Goal: Task Accomplishment & Management: Use online tool/utility

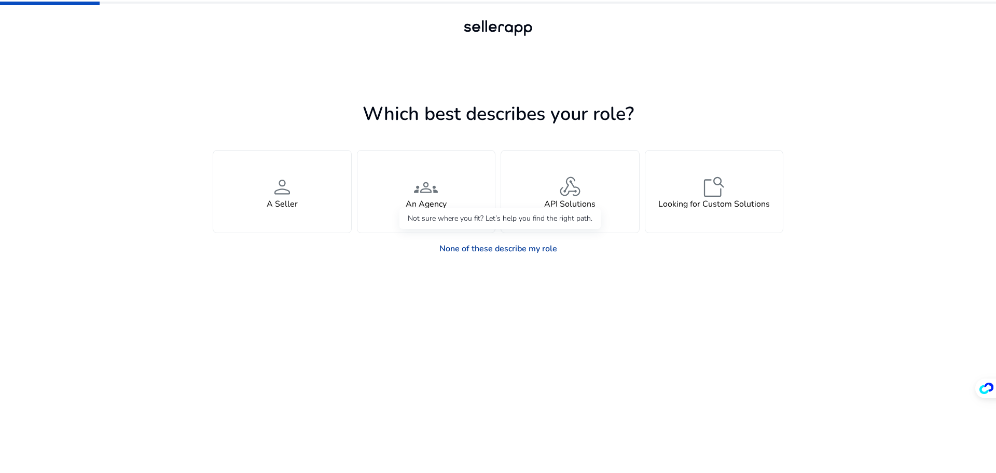
drag, startPoint x: 476, startPoint y: 250, endPoint x: 469, endPoint y: 256, distance: 8.8
click at [476, 250] on link "None of these describe my role" at bounding box center [498, 248] width 134 height 21
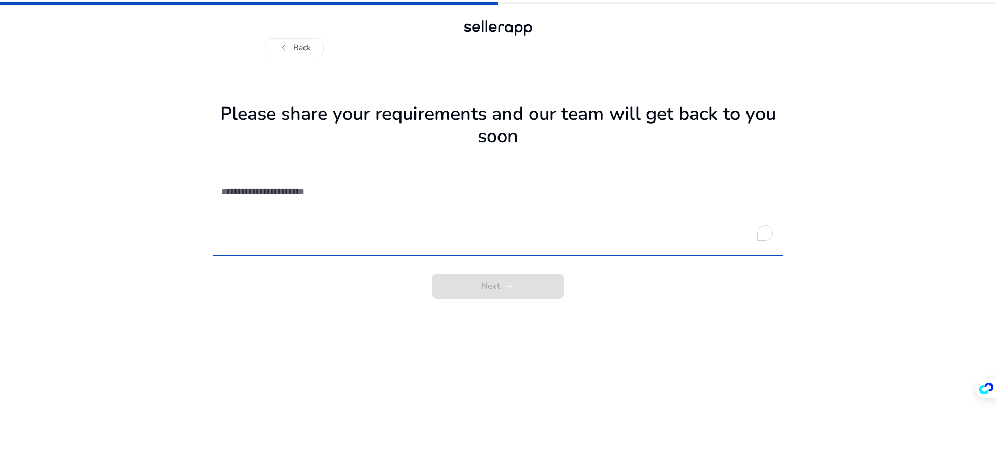
click at [328, 214] on textarea "To enrich screen reader interactions, please activate Accessibility in Grammarl…" at bounding box center [498, 214] width 554 height 74
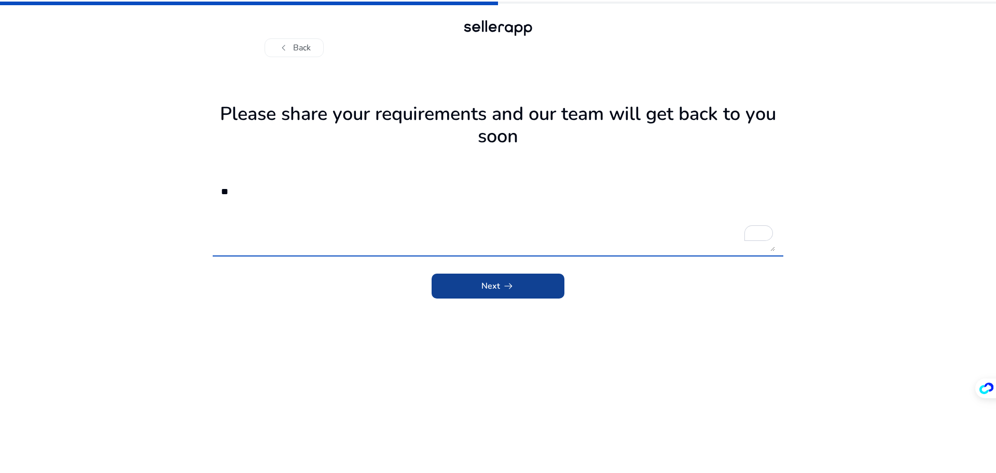
type textarea "**"
click at [521, 295] on span "submit" at bounding box center [498, 285] width 133 height 25
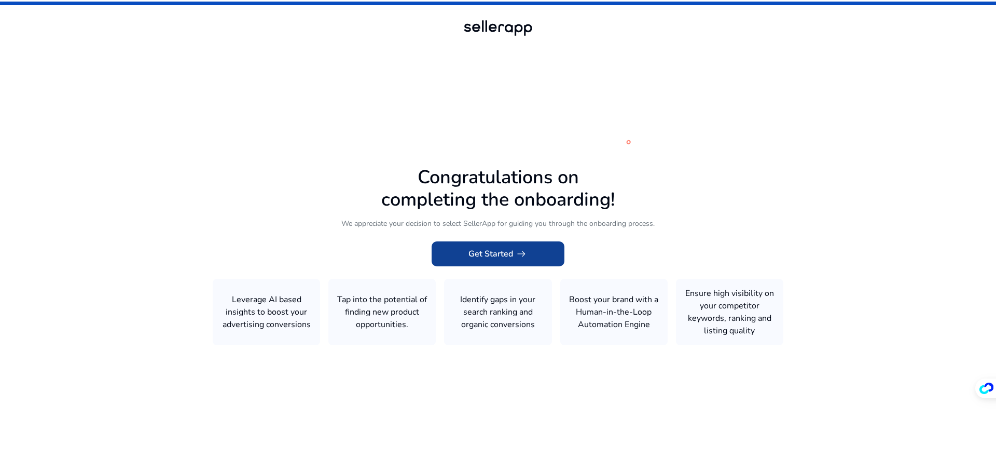
click at [499, 256] on span "Get Started arrow_right_alt" at bounding box center [497, 253] width 59 height 12
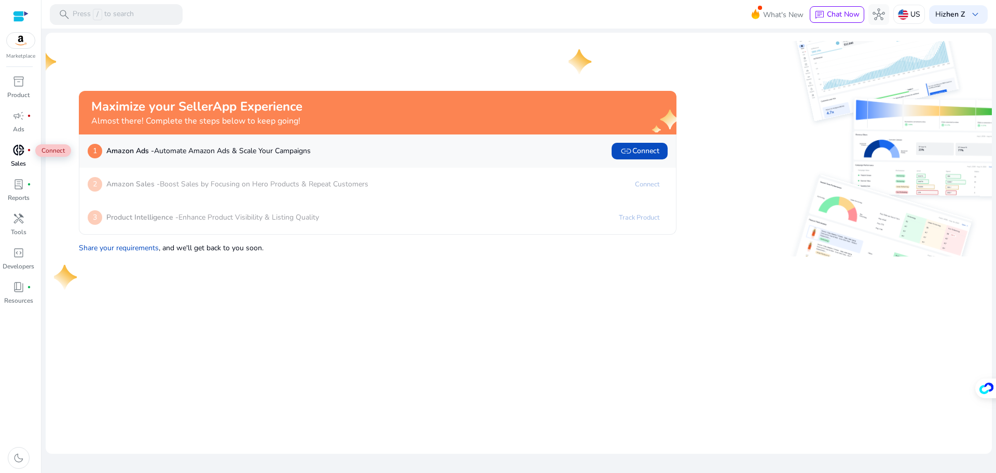
click at [17, 150] on span "donut_small" at bounding box center [18, 150] width 12 height 12
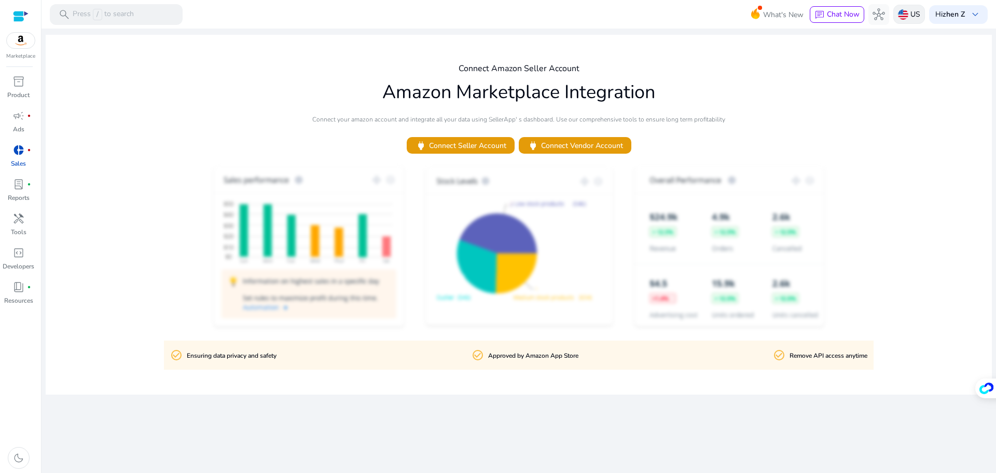
click at [907, 16] on div "US" at bounding box center [909, 14] width 32 height 19
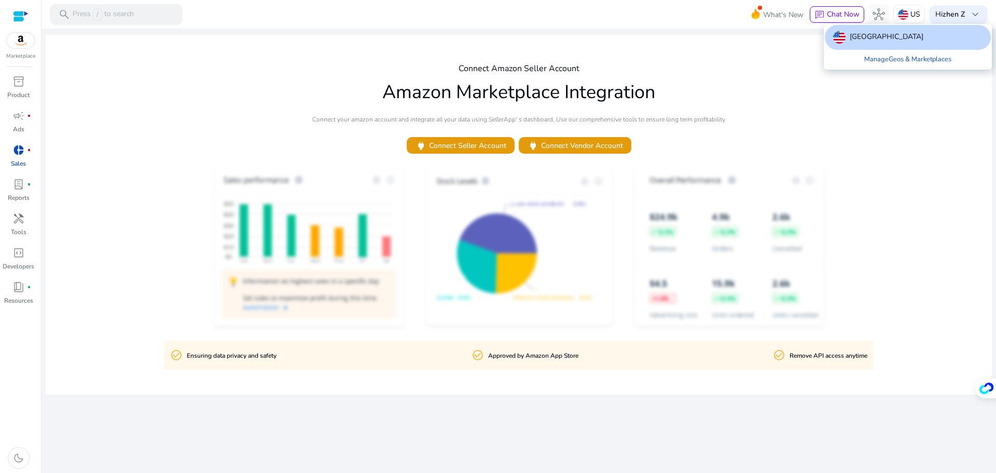
click at [860, 36] on p "[GEOGRAPHIC_DATA]" at bounding box center [887, 37] width 74 height 12
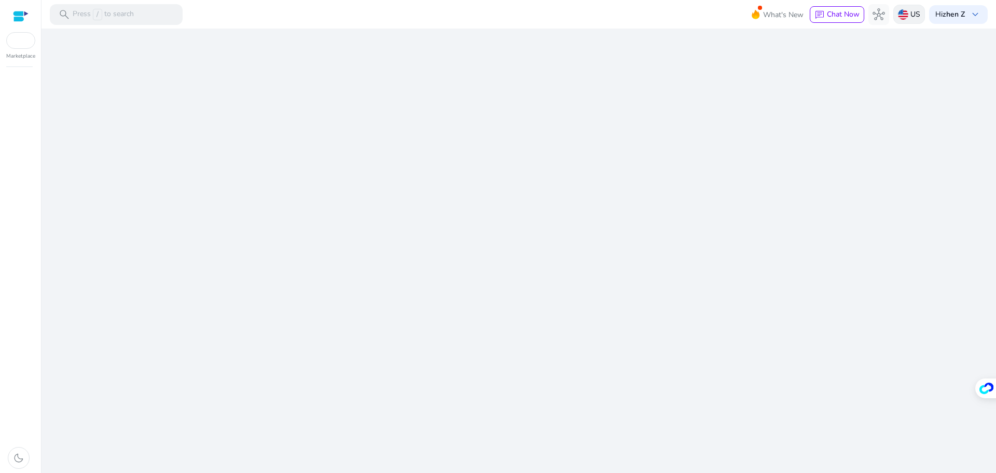
click at [914, 18] on p "US" at bounding box center [915, 14] width 10 height 18
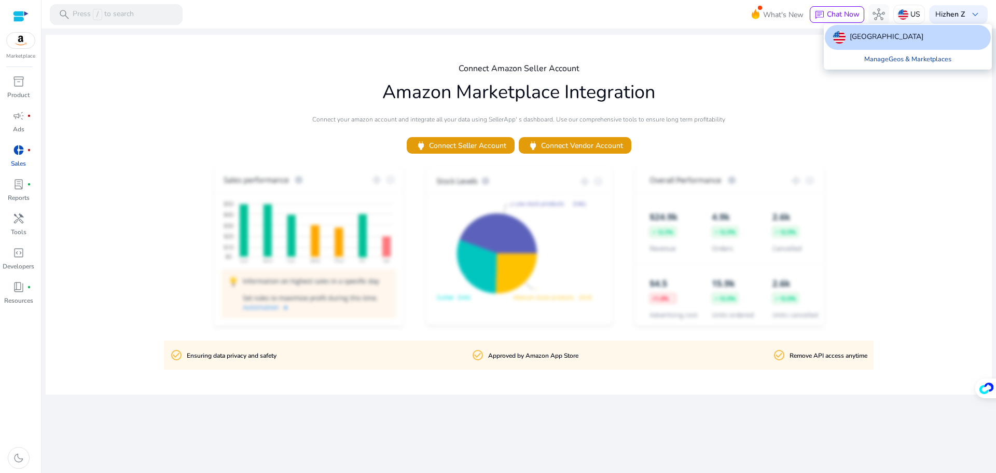
click at [895, 61] on link "Manage Geos & Marketplaces" at bounding box center [908, 59] width 104 height 19
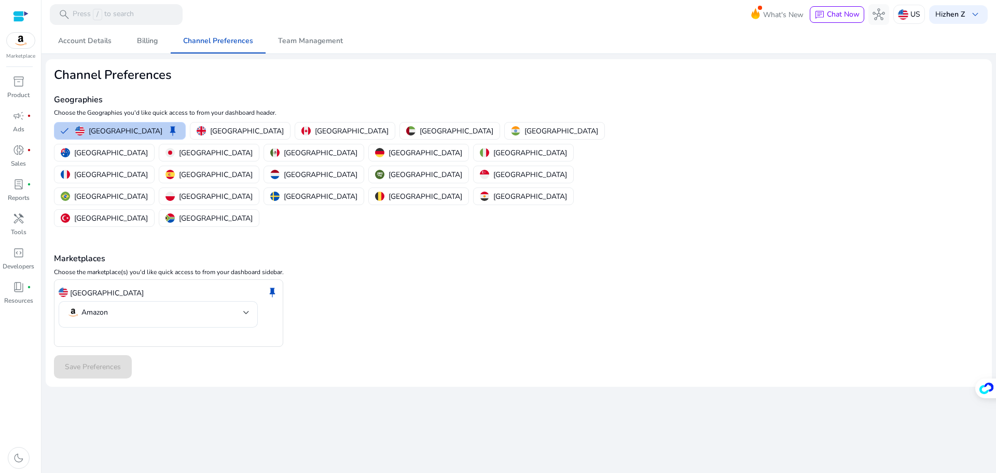
click at [96, 134] on p "[GEOGRAPHIC_DATA]" at bounding box center [126, 131] width 74 height 11
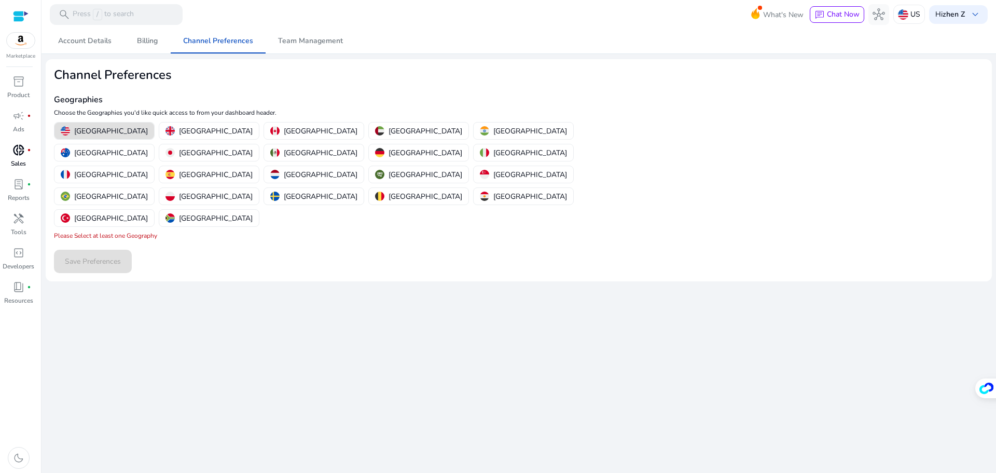
click at [21, 156] on span "donut_small" at bounding box center [18, 150] width 12 height 12
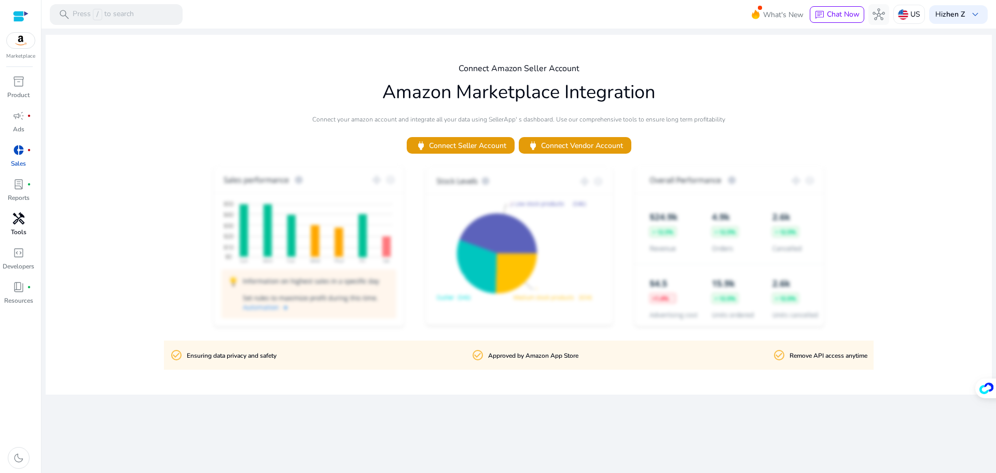
click at [18, 216] on span "handyman" at bounding box center [18, 218] width 12 height 12
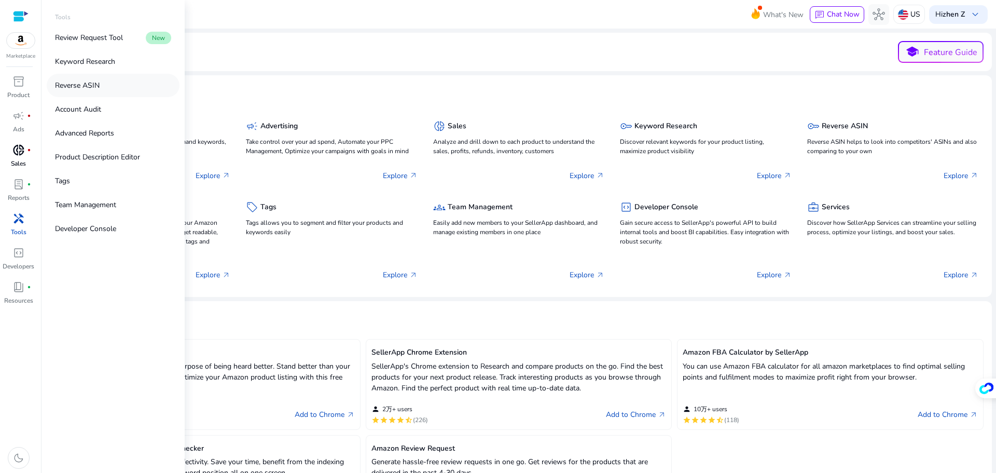
click at [86, 85] on p "Reverse ASIN" at bounding box center [77, 85] width 45 height 11
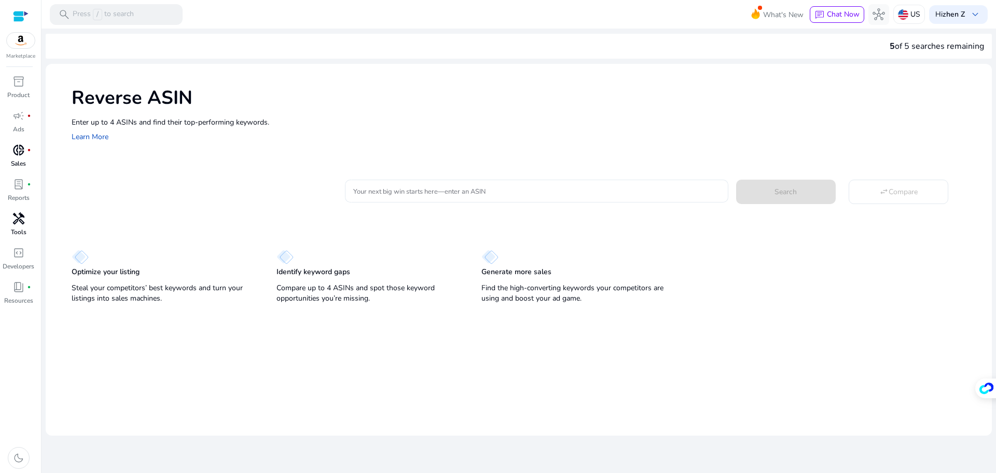
click at [416, 186] on input "Your next big win starts here—enter an ASIN" at bounding box center [536, 190] width 366 height 11
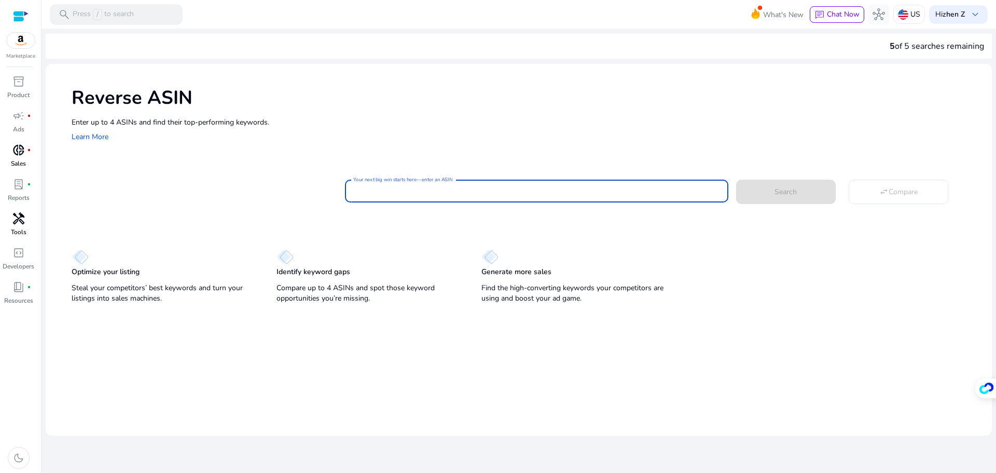
paste input "**********"
type input "**********"
click at [772, 192] on span at bounding box center [786, 191] width 100 height 25
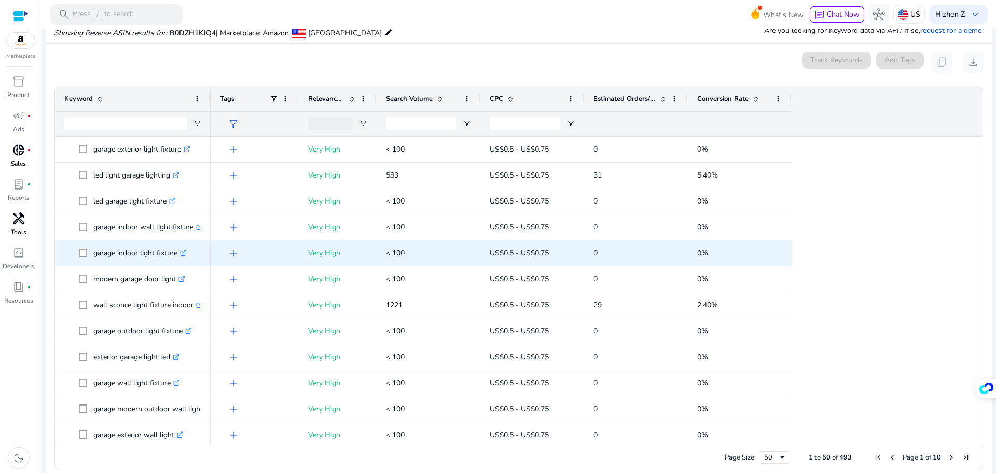
scroll to position [111, 0]
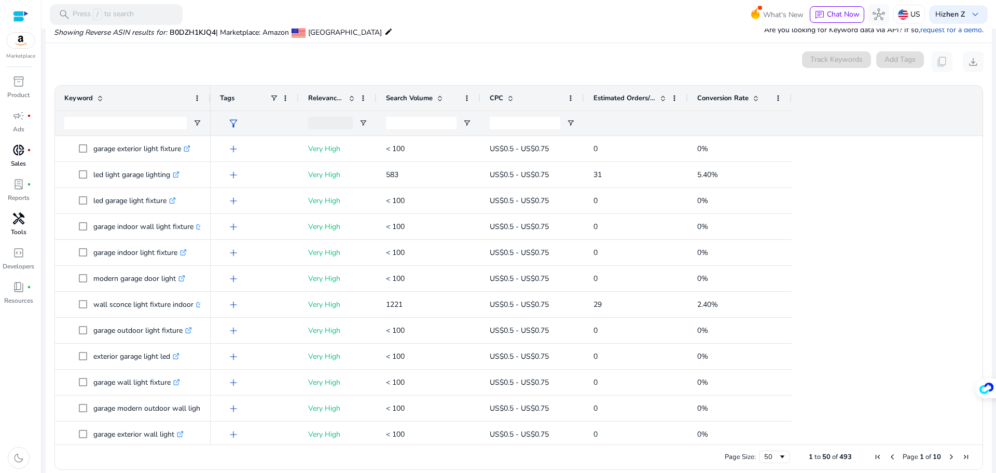
click at [640, 98] on span "Estimated Orders/Month" at bounding box center [624, 97] width 62 height 9
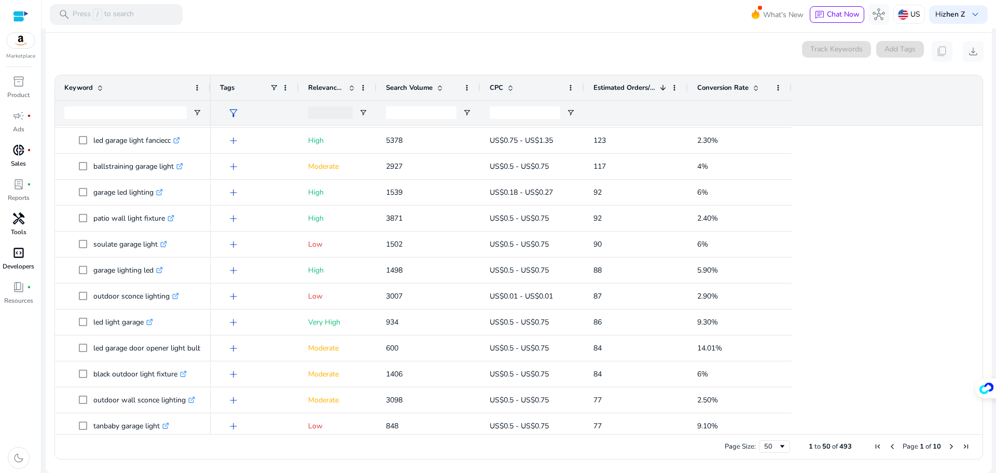
scroll to position [467, 0]
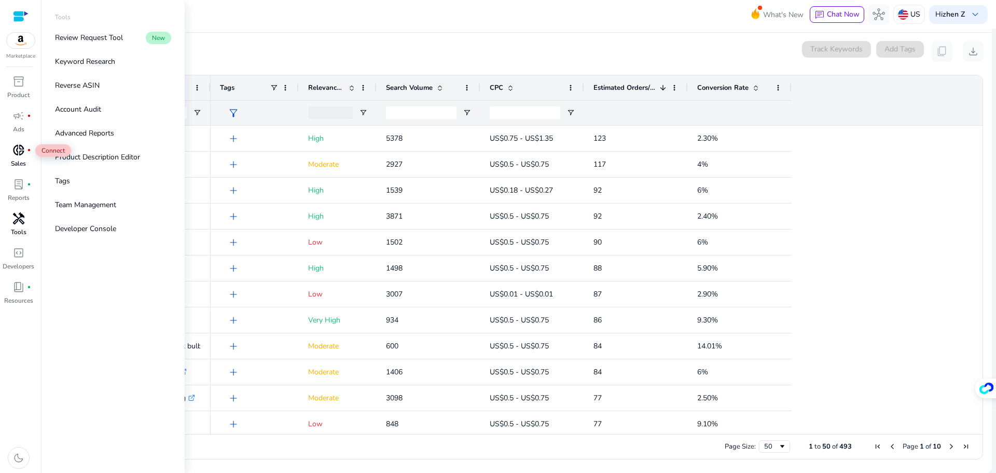
click at [18, 153] on span "donut_small" at bounding box center [18, 150] width 12 height 12
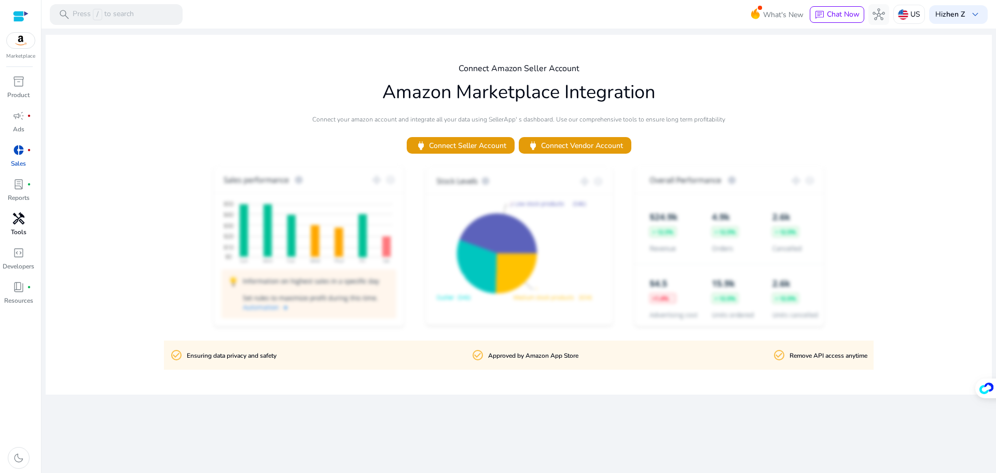
click at [15, 220] on span "handyman" at bounding box center [18, 218] width 12 height 12
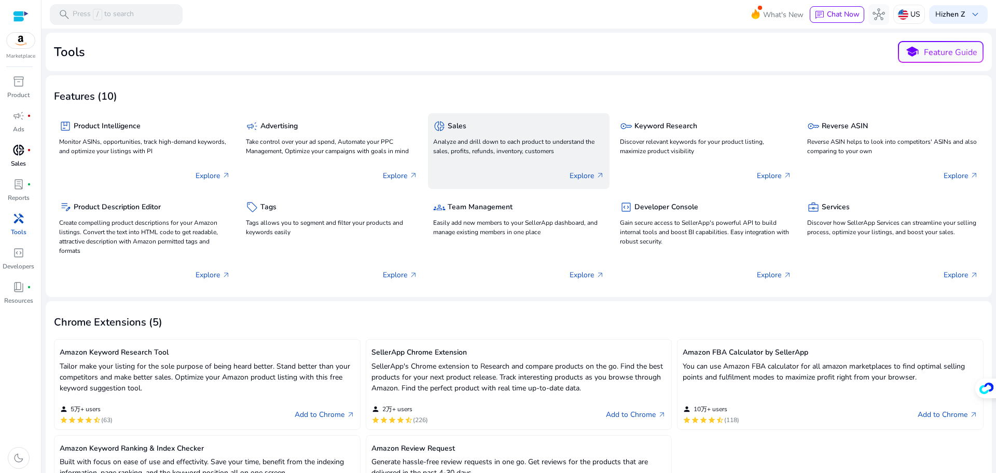
click at [447, 120] on div "donut_small Sales" at bounding box center [518, 125] width 171 height 15
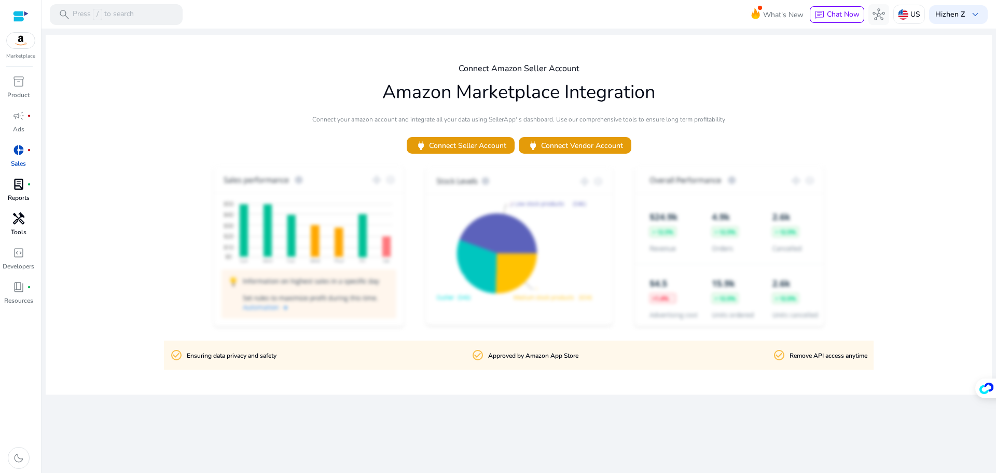
click at [28, 193] on p "Reports" at bounding box center [19, 197] width 22 height 9
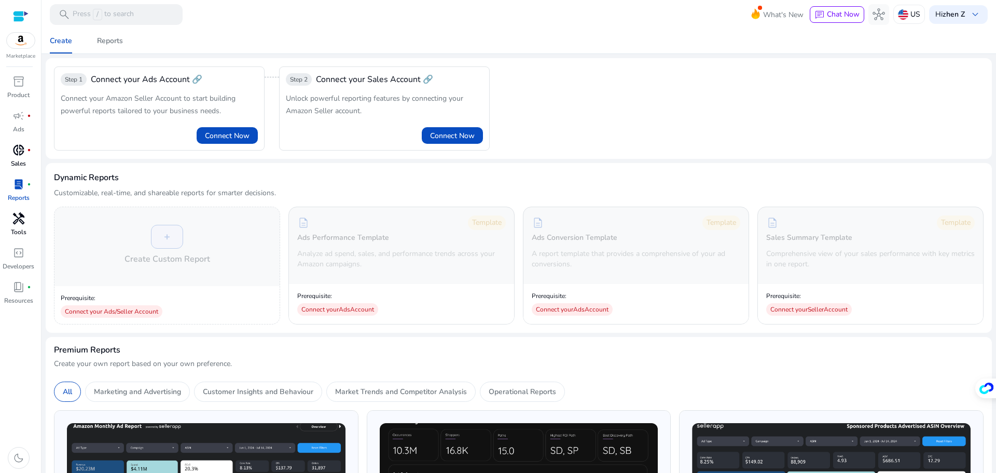
click at [7, 226] on link "handyman Tools" at bounding box center [18, 227] width 37 height 34
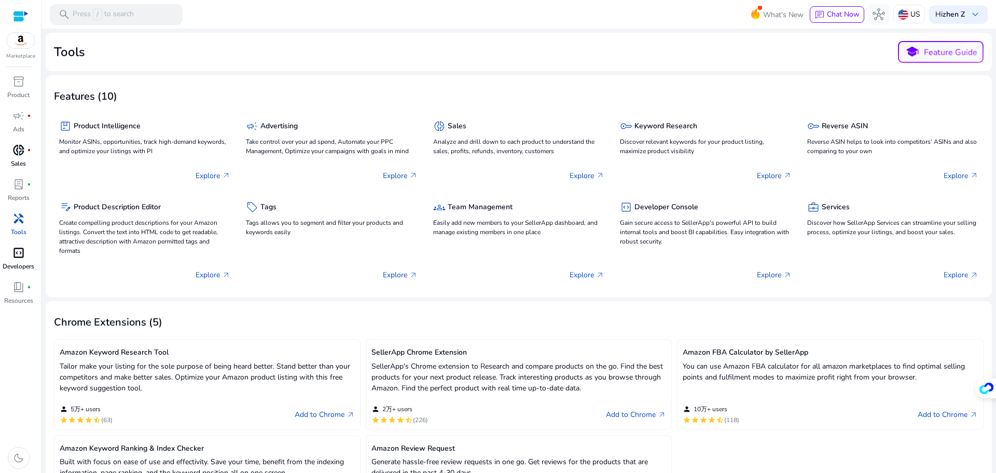
click at [25, 262] on p "Developers" at bounding box center [19, 265] width 32 height 9
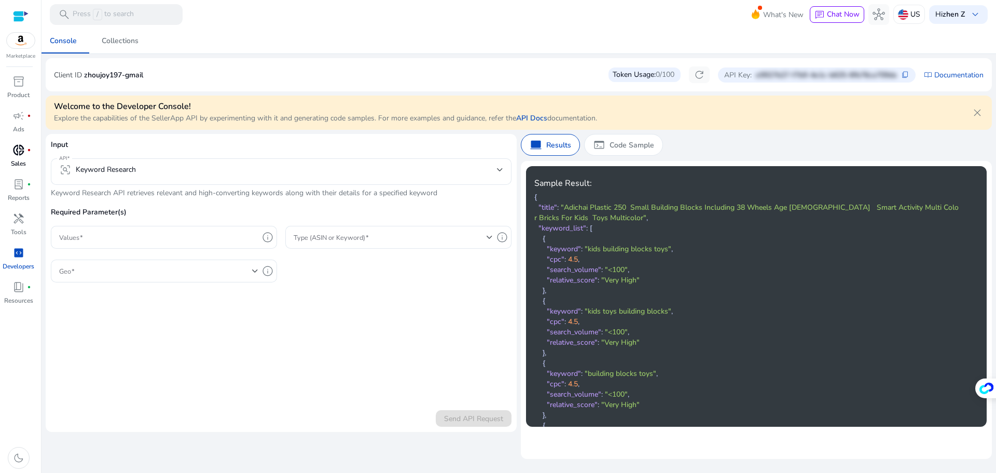
click at [20, 152] on span "donut_small" at bounding box center [18, 150] width 12 height 12
